Goal: Find specific page/section: Find specific page/section

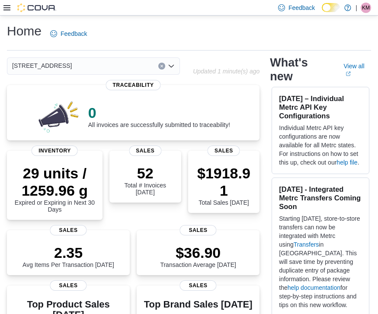
click at [174, 67] on icon "Open list of options" at bounding box center [171, 66] width 7 height 7
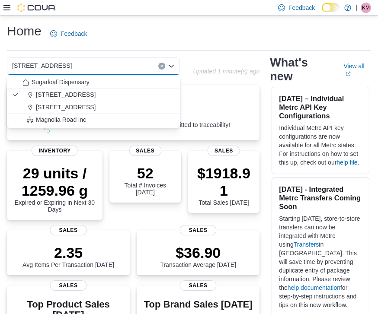
click at [86, 103] on span "[STREET_ADDRESS]" at bounding box center [66, 107] width 60 height 9
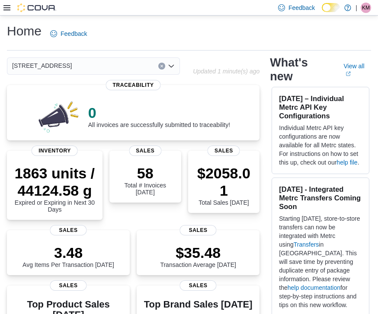
click at [171, 64] on icon "Open list of options" at bounding box center [171, 66] width 7 height 7
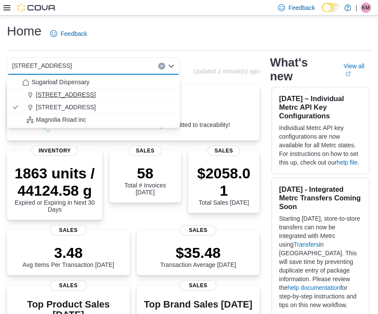
click at [84, 95] on span "336 East Chestnut St" at bounding box center [66, 94] width 60 height 9
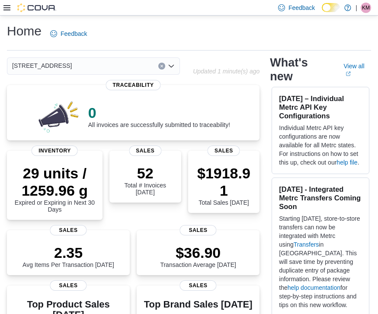
click at [174, 69] on icon "Open list of options" at bounding box center [171, 66] width 7 height 7
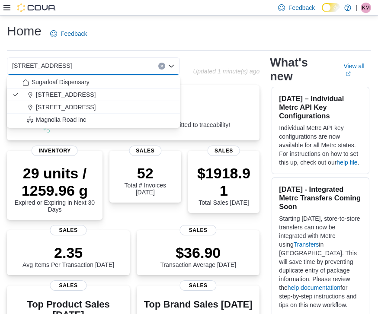
click at [83, 107] on span "411 N Commercial St." at bounding box center [66, 107] width 60 height 9
